Goal: Information Seeking & Learning: Understand process/instructions

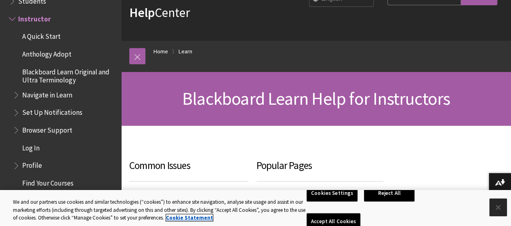
scroll to position [61, 0]
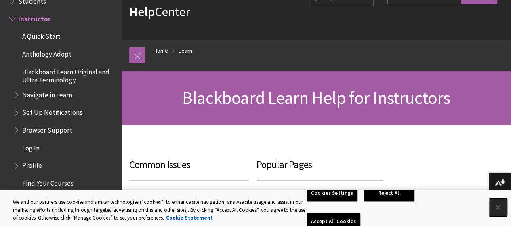
click at [496, 207] on button "Close" at bounding box center [498, 207] width 18 height 18
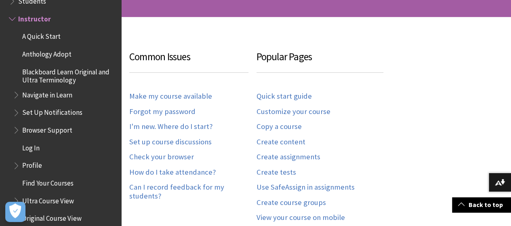
scroll to position [177, 0]
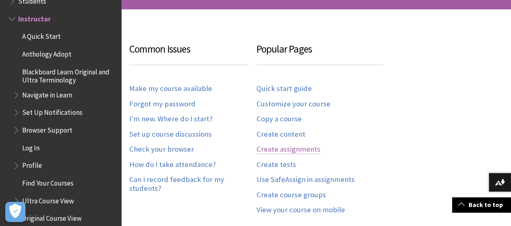
click at [285, 145] on link "Create assignments" at bounding box center [289, 149] width 64 height 9
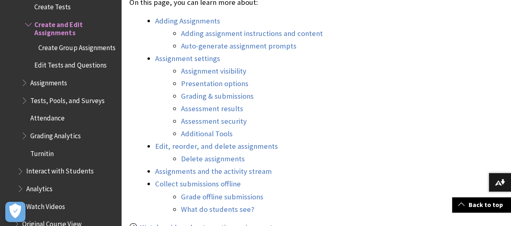
scroll to position [1323, 0]
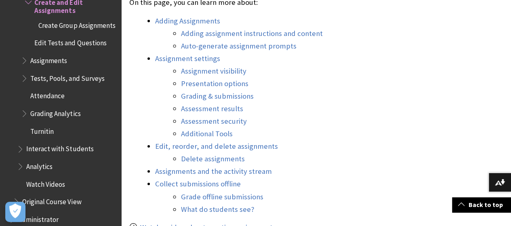
click at [36, 155] on span "Interact with Students" at bounding box center [66, 149] width 99 height 14
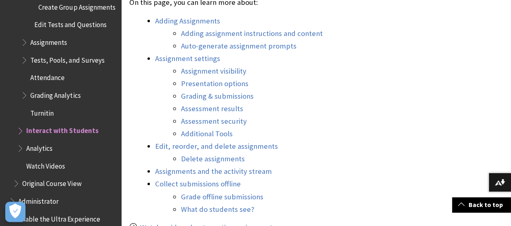
scroll to position [1417, 0]
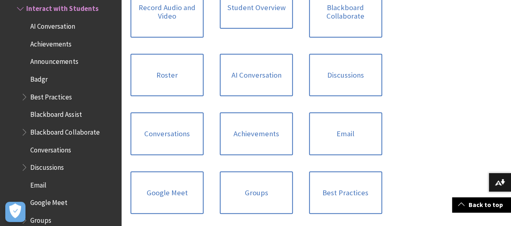
scroll to position [414, 0]
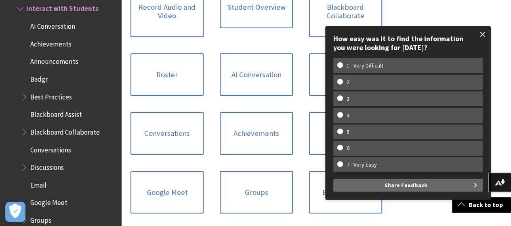
click at [481, 42] on span at bounding box center [483, 34] width 17 height 17
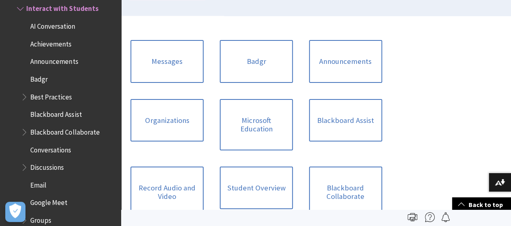
scroll to position [227, 0]
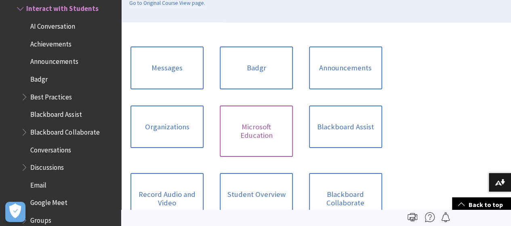
click at [220, 110] on link "Microsoft Education" at bounding box center [256, 130] width 73 height 51
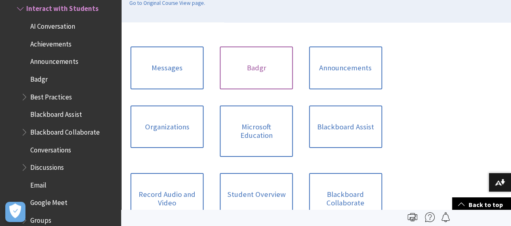
click at [221, 51] on link "Badgr" at bounding box center [256, 67] width 73 height 43
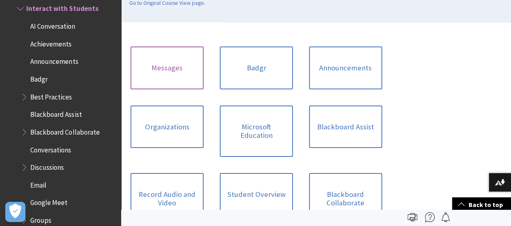
click at [163, 51] on link "Messages" at bounding box center [167, 67] width 73 height 43
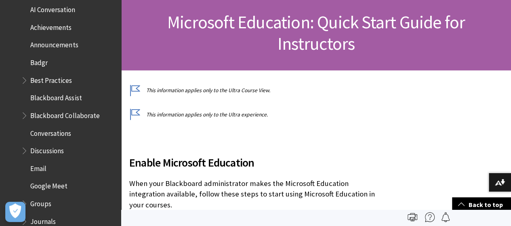
scroll to position [1185, 0]
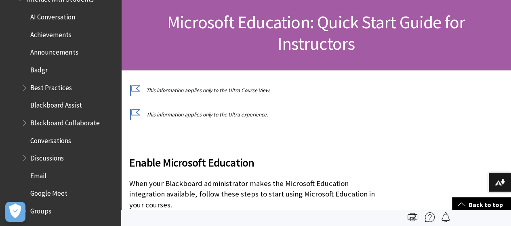
click at [26, 152] on span "Book outline for Blackboard Learn Help" at bounding box center [25, 156] width 8 height 10
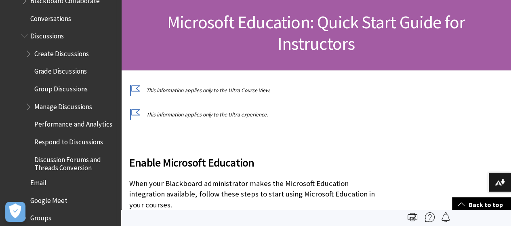
scroll to position [1307, 0]
click at [69, 65] on span "Grade Discussions" at bounding box center [60, 70] width 52 height 11
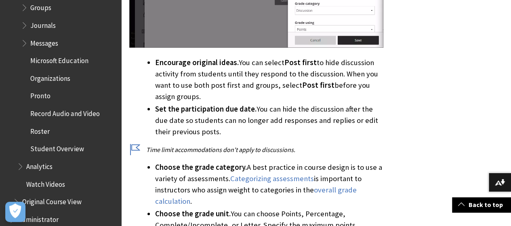
scroll to position [613, 0]
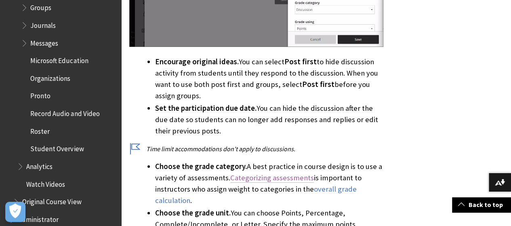
click at [272, 173] on link "Categorizing assessments" at bounding box center [272, 178] width 84 height 10
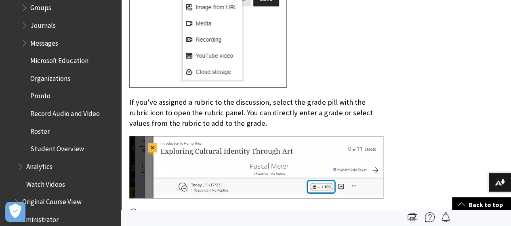
scroll to position [2674, 0]
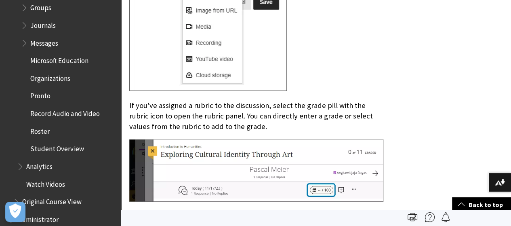
click at [190, 211] on link "More about grading with rubrics" at bounding box center [191, 216] width 103 height 10
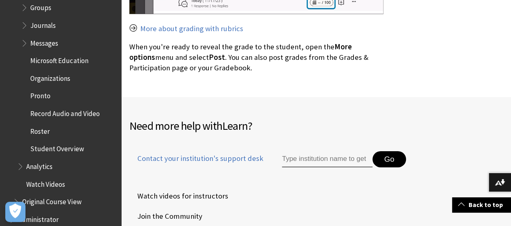
scroll to position [2862, 0]
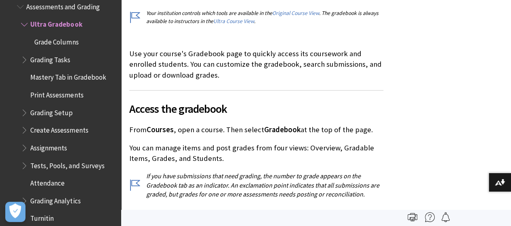
scroll to position [257, 0]
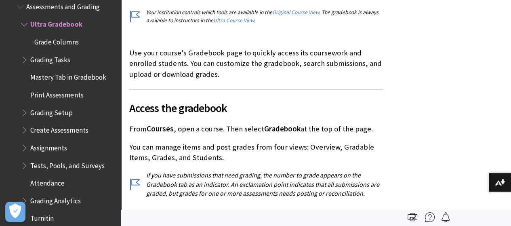
click at [27, 55] on span "Book outline for Blackboard Learn Help" at bounding box center [25, 58] width 8 height 10
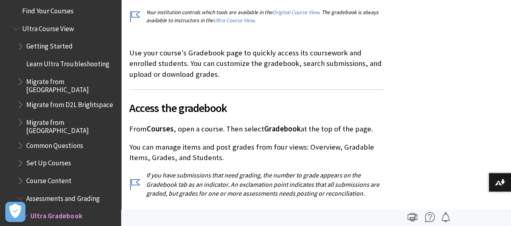
scroll to position [968, 0]
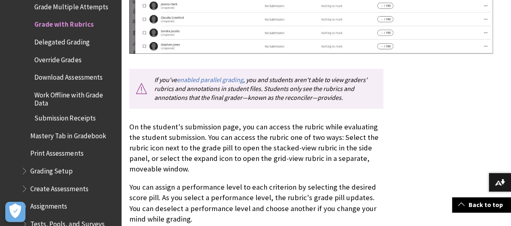
scroll to position [759, 0]
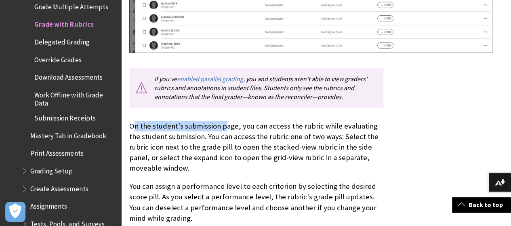
drag, startPoint x: 134, startPoint y: 104, endPoint x: 226, endPoint y: 110, distance: 92.0
click at [226, 121] on p "On the student's submission page, you can access the rubric while evaluating th…" at bounding box center [256, 147] width 254 height 53
click at [282, 121] on p "On the student's submission page, you can access the rubric while evaluating th…" at bounding box center [256, 147] width 254 height 53
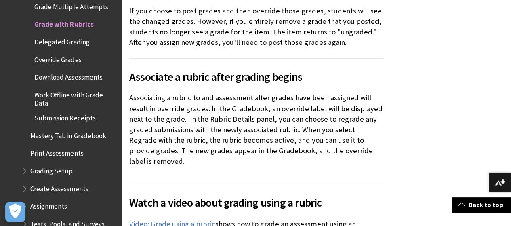
scroll to position [3774, 0]
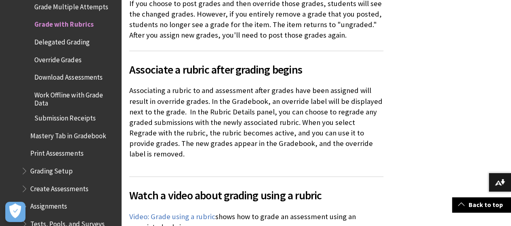
click at [26, 164] on span "Book outline for Blackboard Learn Help" at bounding box center [25, 169] width 8 height 10
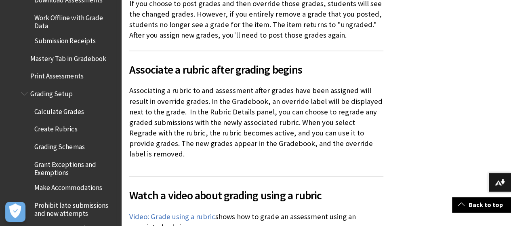
scroll to position [1534, 0]
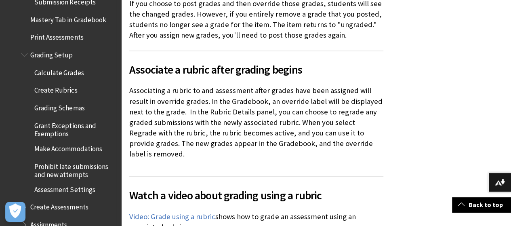
click at [57, 84] on span "Create Rubrics" at bounding box center [55, 89] width 43 height 11
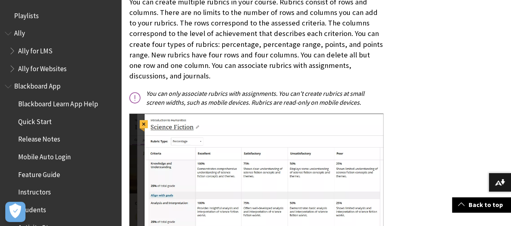
scroll to position [1266, 0]
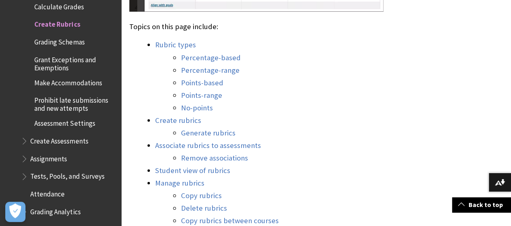
scroll to position [734, 0]
click at [202, 165] on link "Student view of rubrics" at bounding box center [192, 170] width 75 height 10
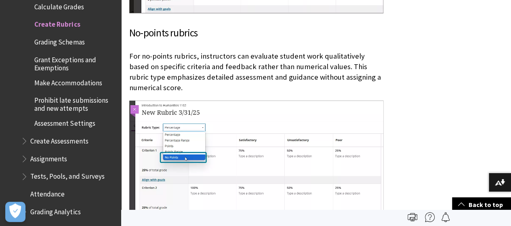
scroll to position [2662, 0]
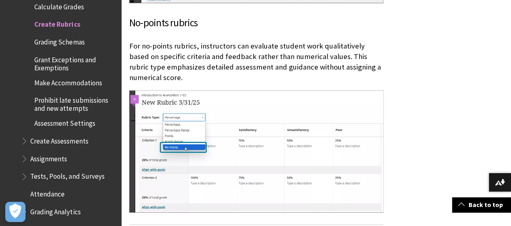
click at [329, 91] on img at bounding box center [256, 152] width 254 height 122
